Goal: Find contact information: Find contact information

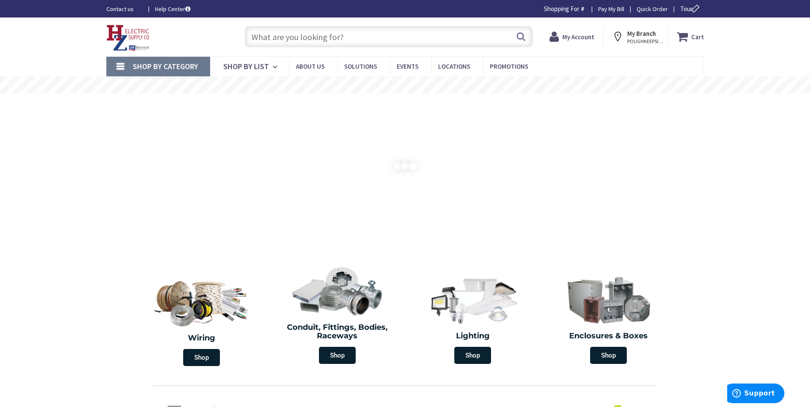
type input "[PERSON_NAME] Playground, [STREET_ADDRESS][US_STATE]"
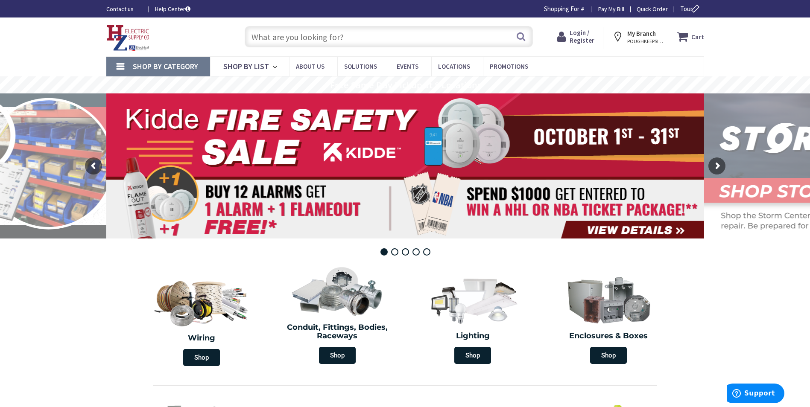
click at [642, 37] on strong "My Branch" at bounding box center [641, 33] width 29 height 8
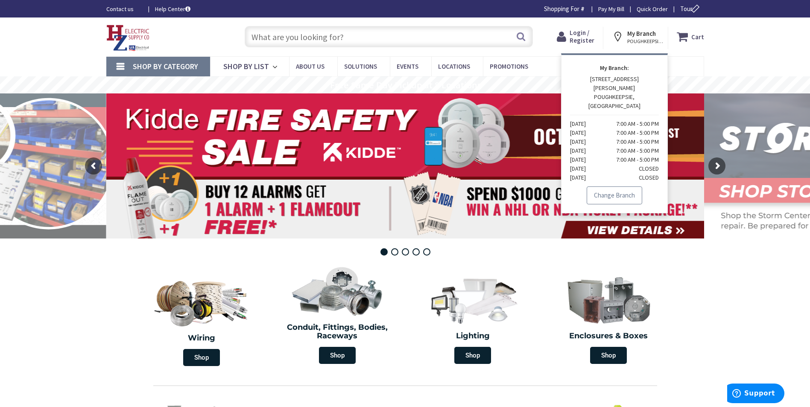
click at [613, 186] on link "Change Branch" at bounding box center [613, 195] width 55 height 18
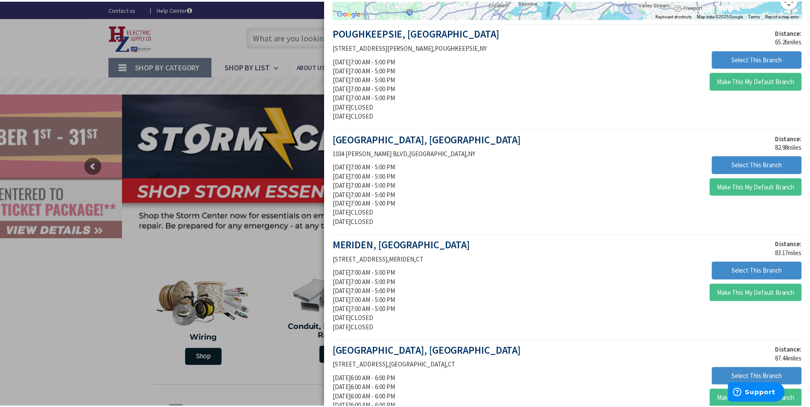
scroll to position [171, 0]
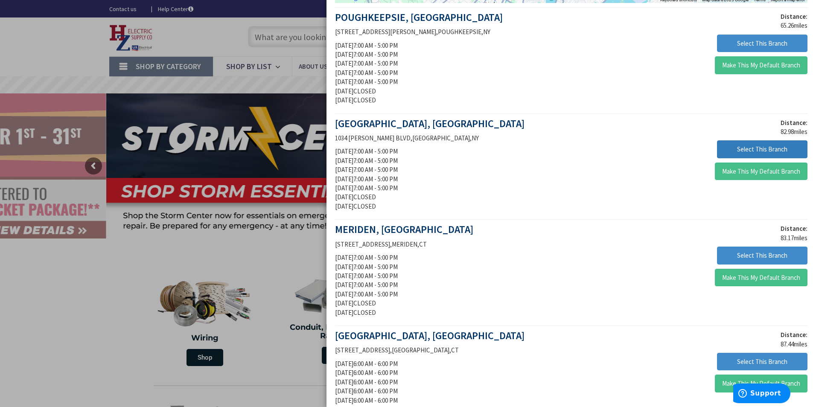
click at [761, 148] on button "Select This Branch" at bounding box center [762, 149] width 90 height 18
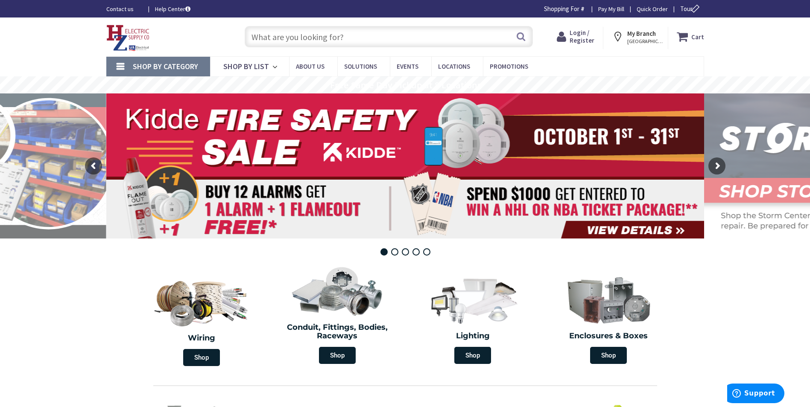
click at [644, 40] on span "[GEOGRAPHIC_DATA], [GEOGRAPHIC_DATA]" at bounding box center [645, 41] width 36 height 7
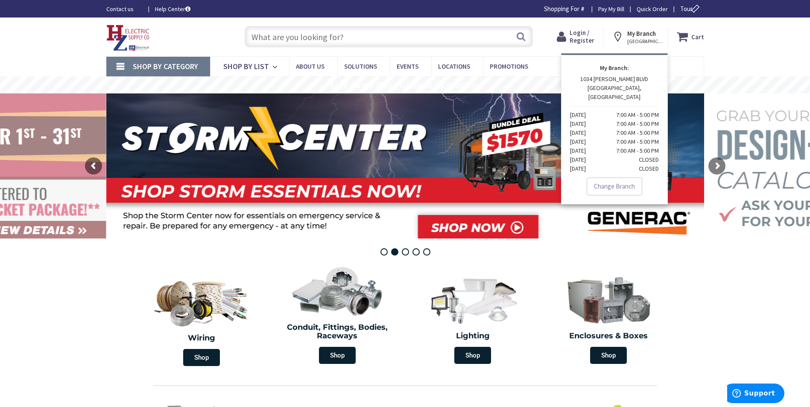
click at [285, 40] on input "text" at bounding box center [389, 36] width 288 height 21
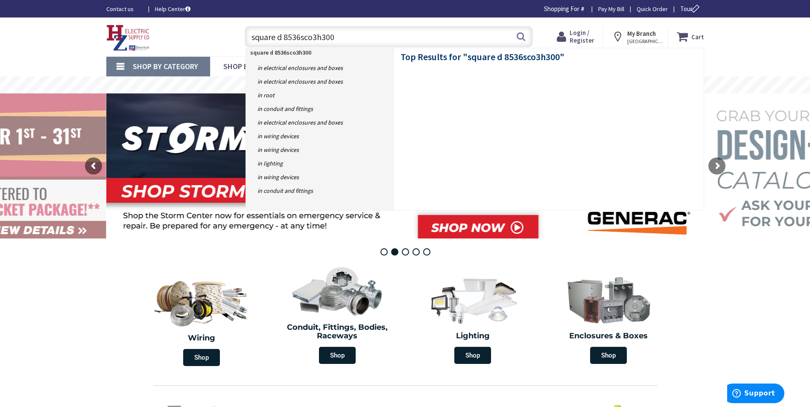
type input "square d 8536sco3h300s"
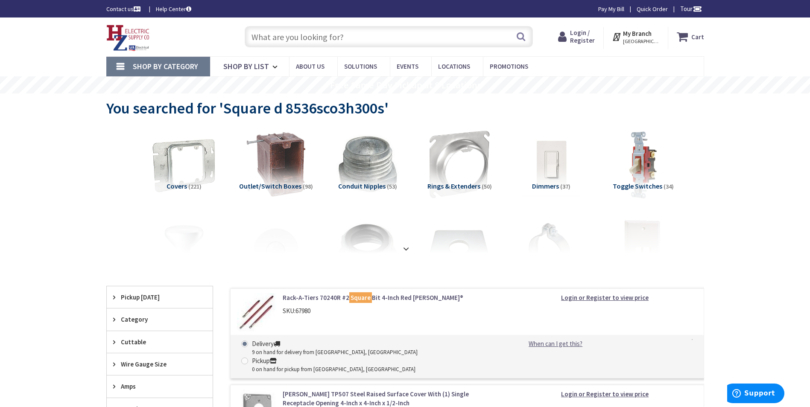
click at [334, 33] on input "text" at bounding box center [389, 36] width 288 height 21
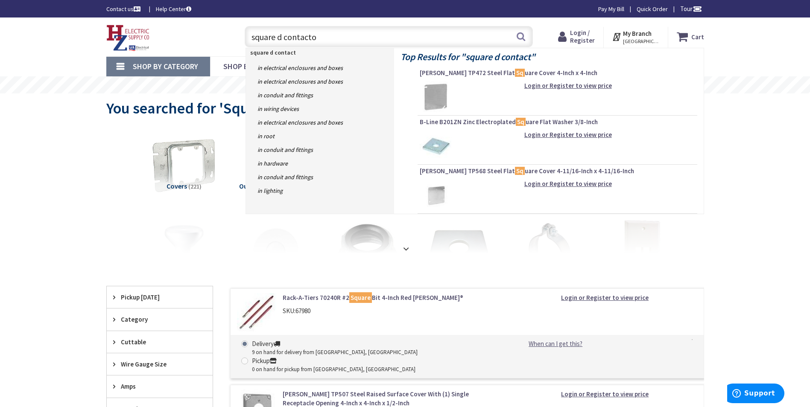
type input "square d contactor"
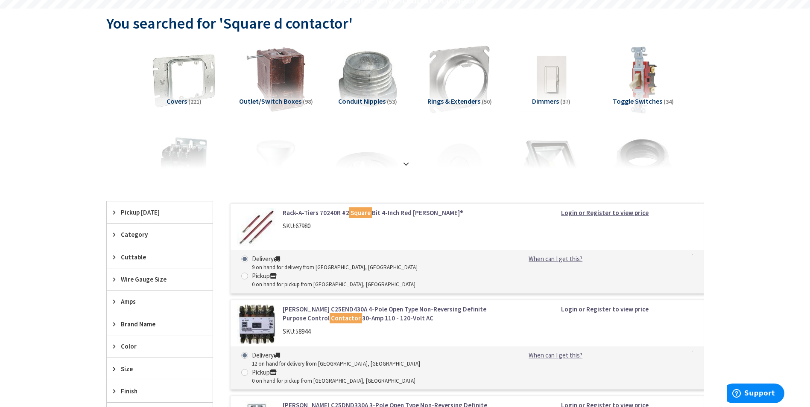
scroll to position [85, 0]
click at [403, 160] on strong at bounding box center [406, 163] width 10 height 9
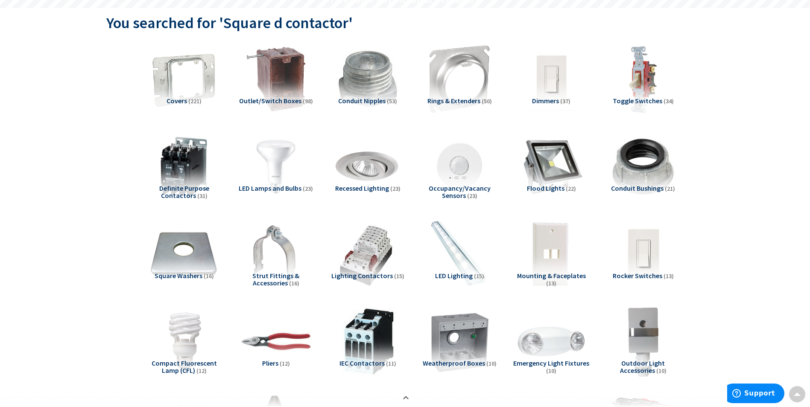
scroll to position [128, 0]
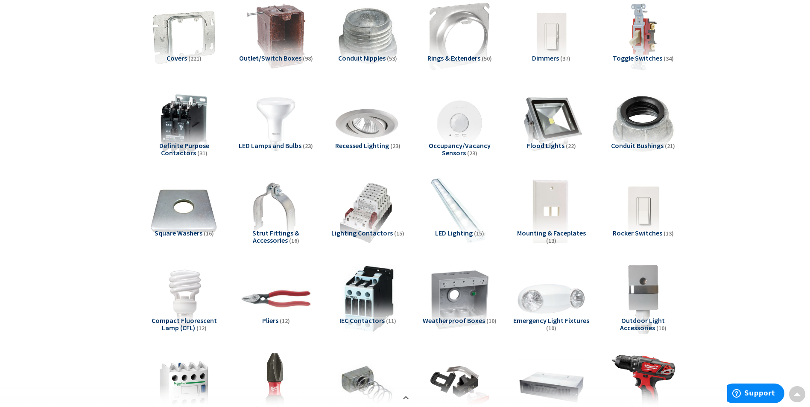
click at [191, 148] on span "Definite Purpose Contactors" at bounding box center [184, 149] width 50 height 16
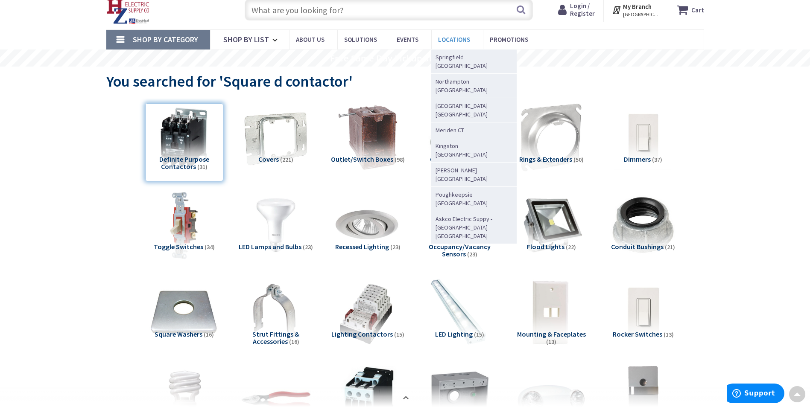
scroll to position [0, 0]
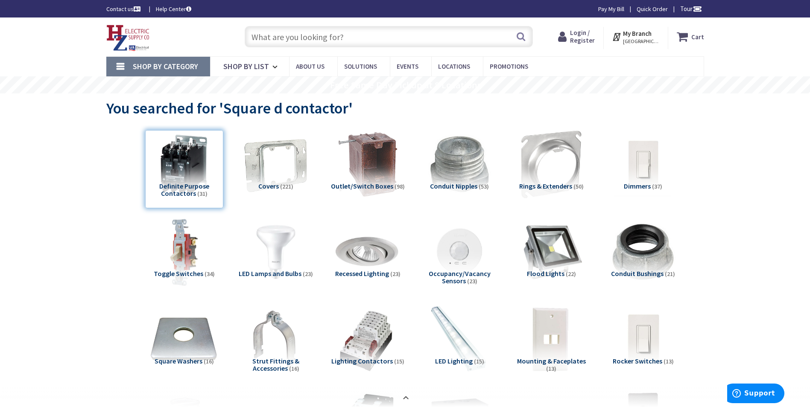
click at [133, 9] on link "Contact us" at bounding box center [124, 9] width 36 height 9
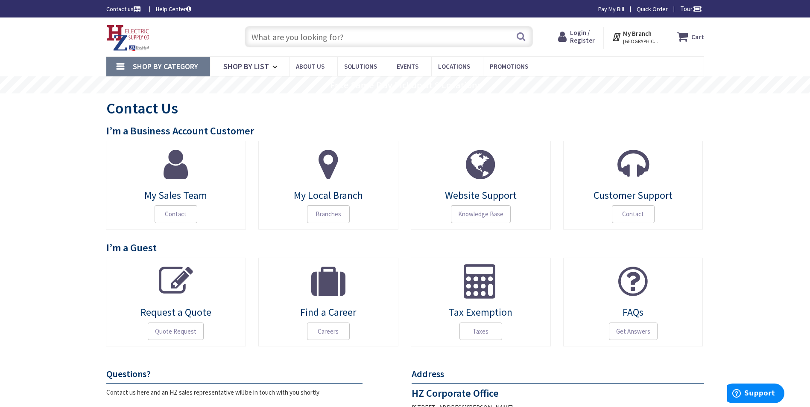
click at [622, 38] on icon at bounding box center [617, 36] width 11 height 15
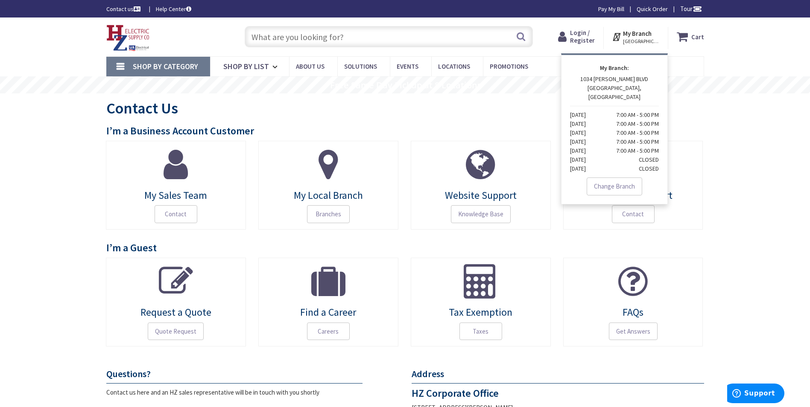
click at [612, 79] on p "[STREET_ADDRESS][PERSON_NAME] [DATE] 7:00 AM - 5:00 PM [DATE] 7:00 AM - 5:00 PM…" at bounding box center [614, 124] width 89 height 99
click at [614, 67] on strong "My Branch:" at bounding box center [614, 68] width 89 height 9
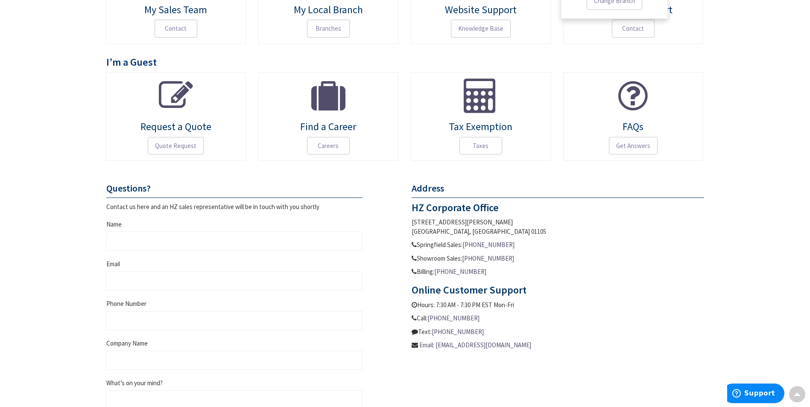
scroll to position [171, 0]
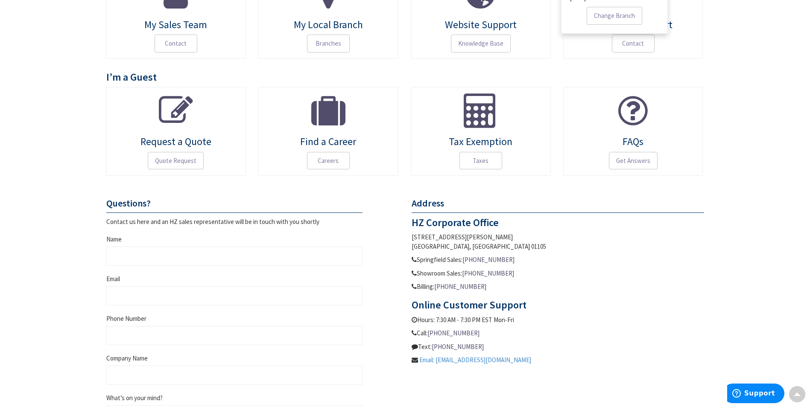
drag, startPoint x: 530, startPoint y: 360, endPoint x: 438, endPoint y: 361, distance: 92.2
click at [438, 361] on p "Email: [EMAIL_ADDRESS][DOMAIN_NAME]" at bounding box center [557, 359] width 292 height 9
drag, startPoint x: 438, startPoint y: 361, endPoint x: 451, endPoint y: 360, distance: 13.3
click at [495, 358] on link "Email: [EMAIL_ADDRESS][DOMAIN_NAME]" at bounding box center [475, 359] width 112 height 9
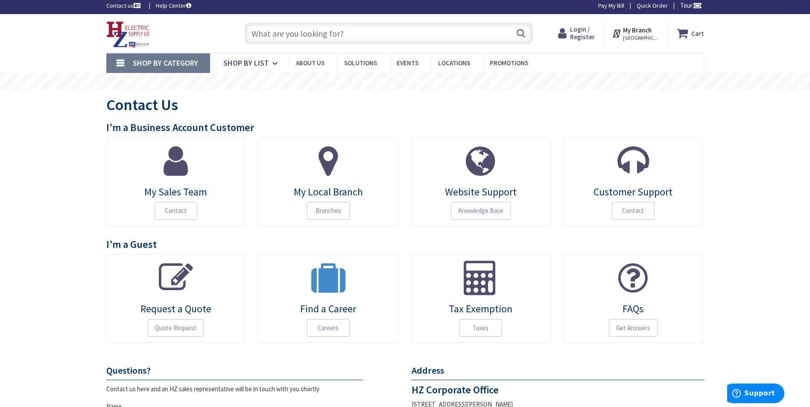
scroll to position [0, 0]
